Goal: Information Seeking & Learning: Stay updated

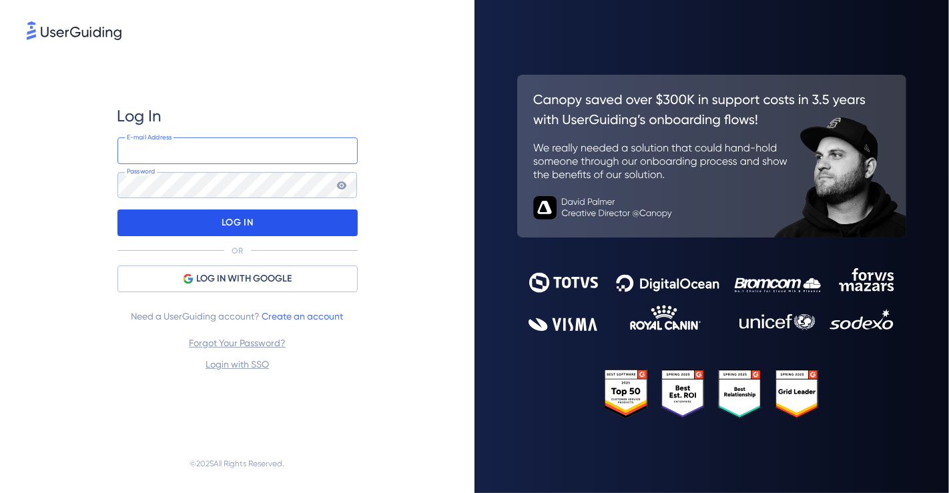
type input "[PERSON_NAME][EMAIL_ADDRESS][DOMAIN_NAME]"
click at [146, 217] on div "LOG IN" at bounding box center [237, 223] width 240 height 27
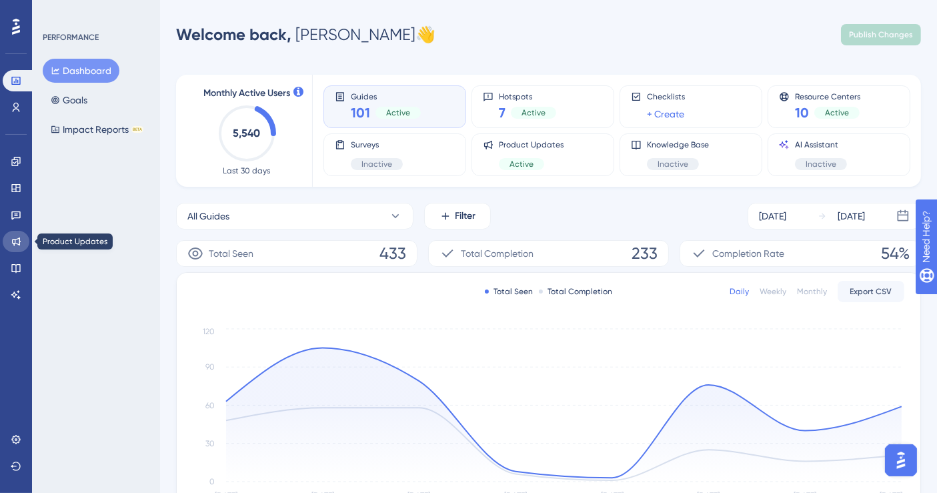
click at [15, 241] on icon at bounding box center [16, 241] width 11 height 11
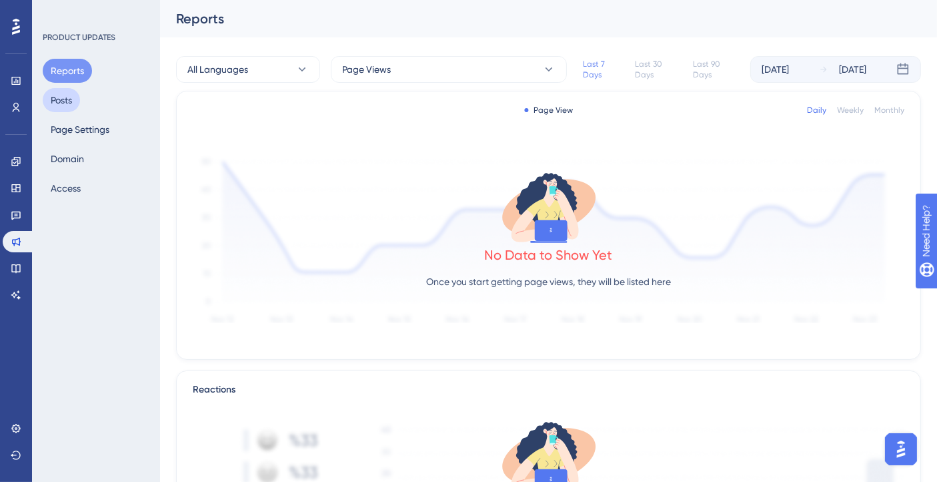
click at [53, 94] on button "Posts" at bounding box center [61, 100] width 37 height 24
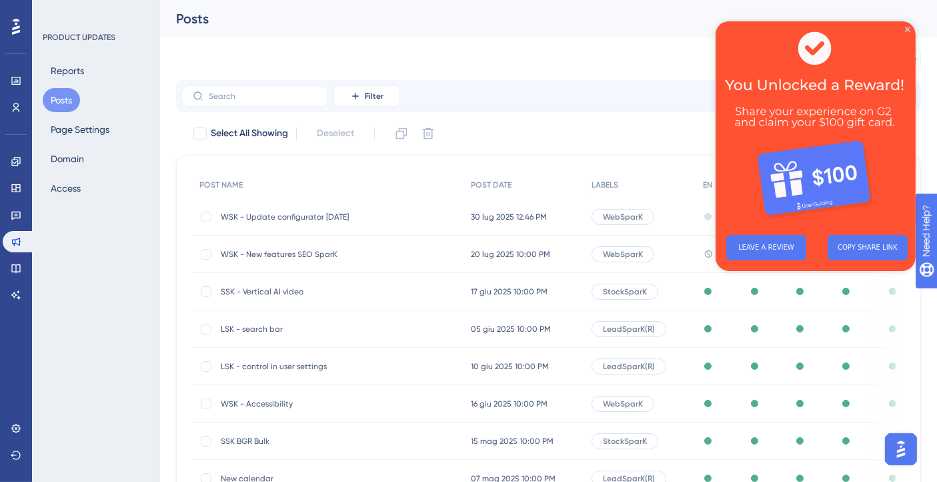
drag, startPoint x: 379, startPoint y: 212, endPoint x: 200, endPoint y: 224, distance: 179.2
click at [200, 224] on div "WSK - Update configurator [DATE] WSK - Update configurator [DATE]" at bounding box center [329, 216] width 272 height 37
copy div "WSK - Update configurator [DATE]"
click at [907, 28] on icon "Close Preview" at bounding box center [907, 29] width 5 height 5
